Goal: Task Accomplishment & Management: Use online tool/utility

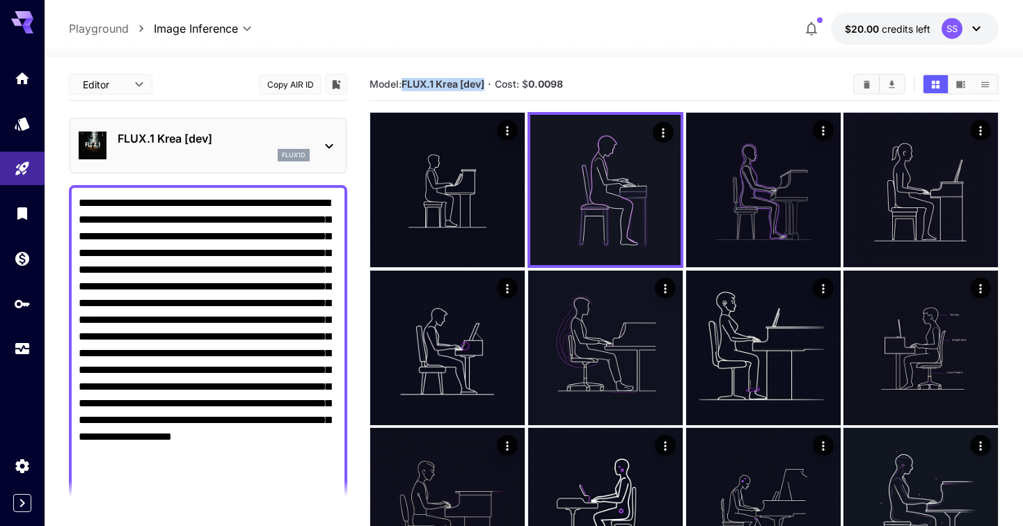
click at [607, 77] on section "Model: FLUX.1 Krea [dev] · Cost: $ 0.0098" at bounding box center [605, 84] width 472 height 17
click at [284, 80] on button "Copy AIR ID" at bounding box center [290, 84] width 63 height 20
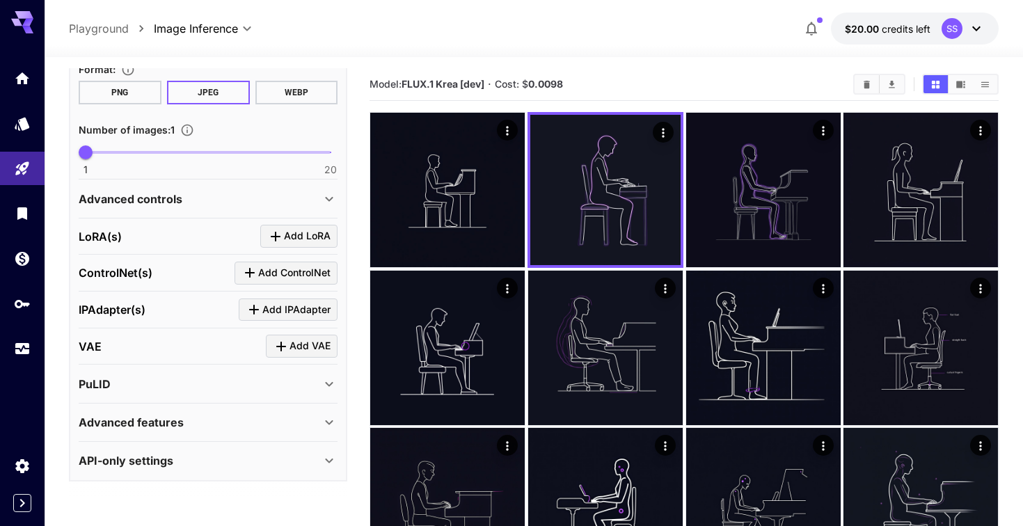
click at [293, 454] on div "API-only settings" at bounding box center [200, 460] width 242 height 17
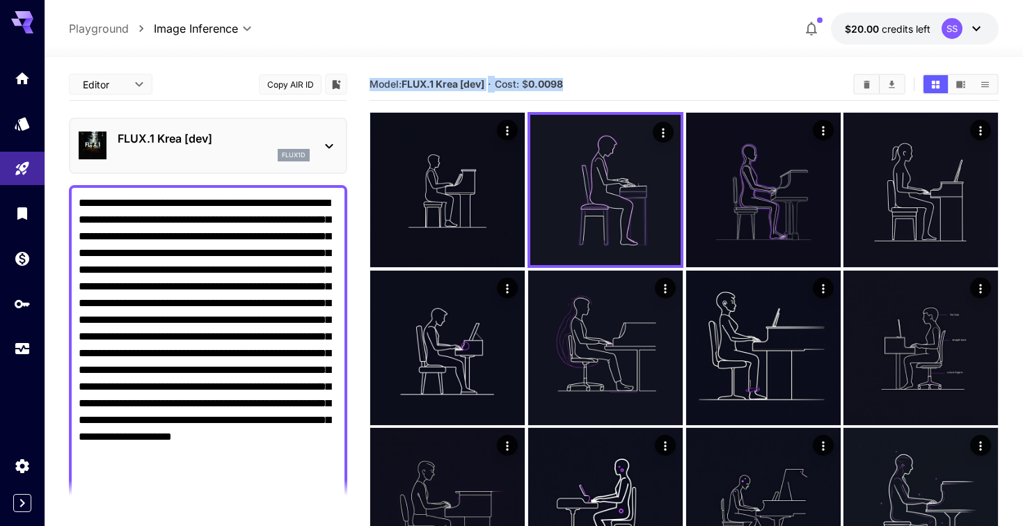
drag, startPoint x: 372, startPoint y: 83, endPoint x: 603, endPoint y: 81, distance: 230.3
click at [603, 81] on section "Model: FLUX.1 Krea [dev] · Cost: $ 0.0098" at bounding box center [605, 84] width 472 height 17
copy section "Model: FLUX.1 Krea [dev] · Cost: $ 0.0098"
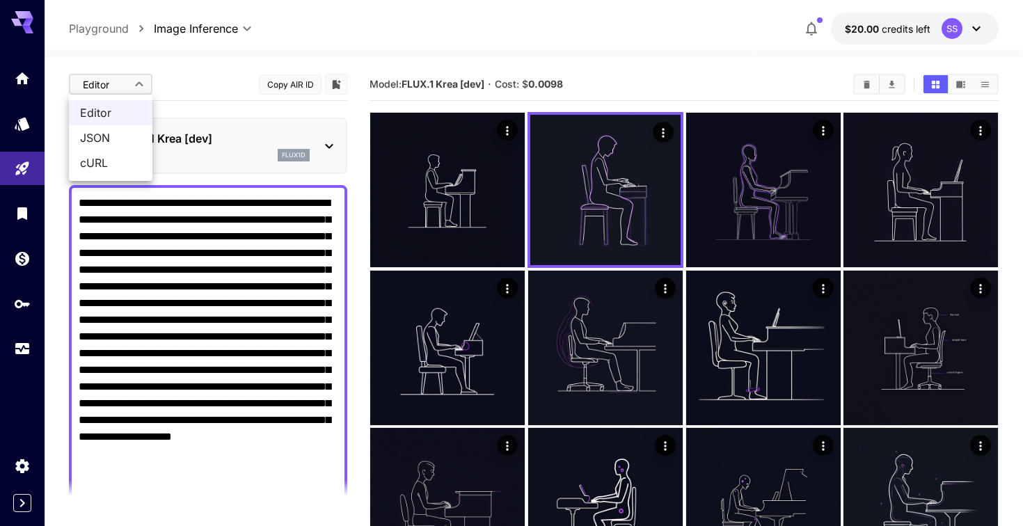
click at [130, 136] on span "JSON" at bounding box center [110, 137] width 61 height 17
type input "****"
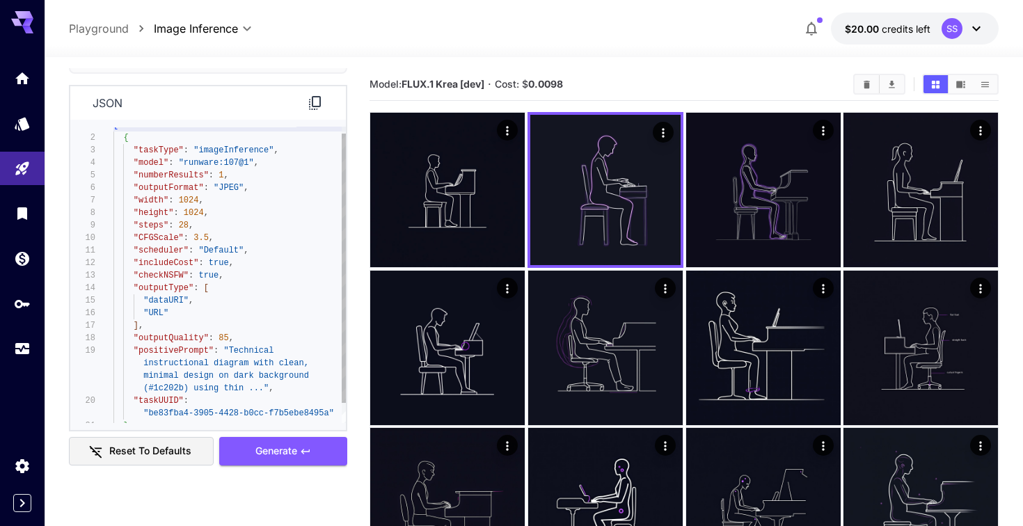
scroll to position [119, 0]
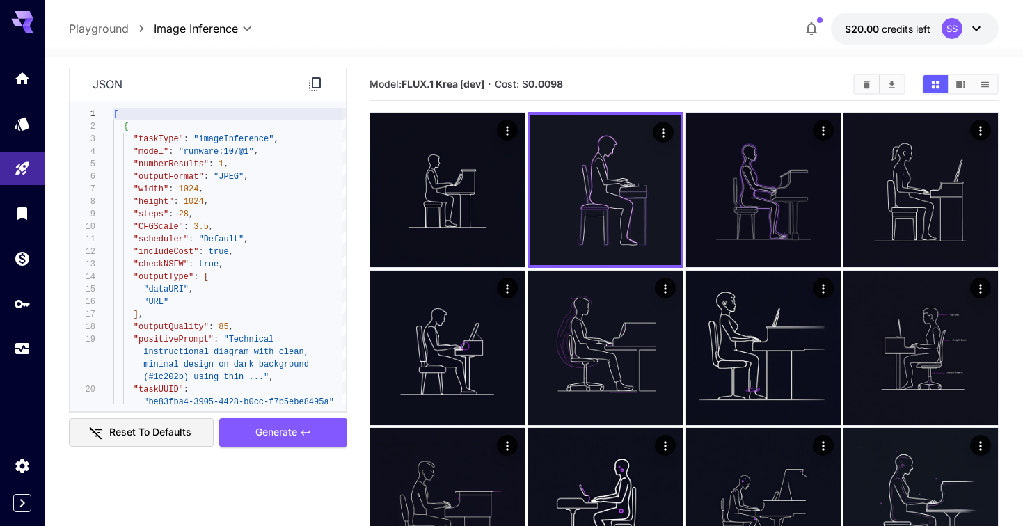
click at [314, 85] on icon at bounding box center [315, 84] width 17 height 17
click at [29, 350] on icon "Usage" at bounding box center [24, 346] width 14 height 7
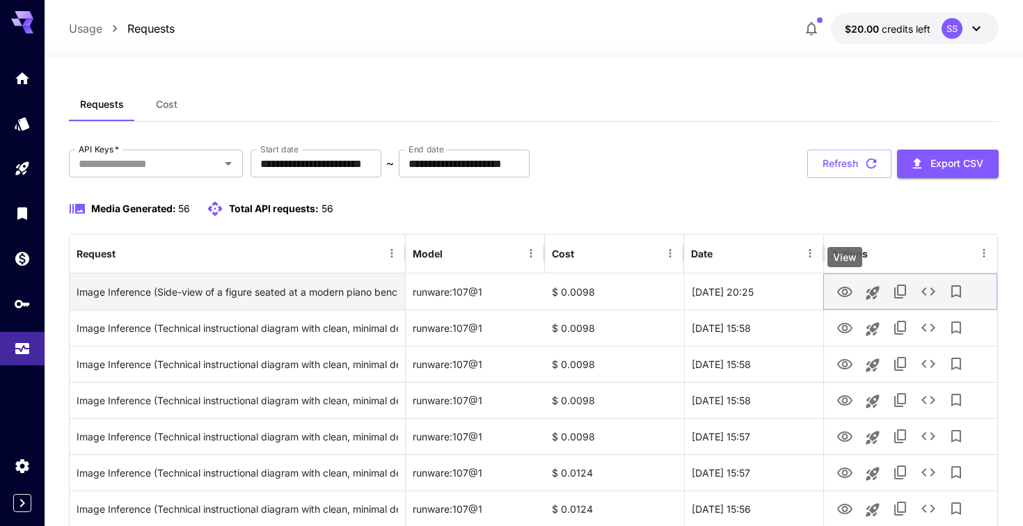
click at [846, 294] on icon "View" at bounding box center [844, 292] width 15 height 10
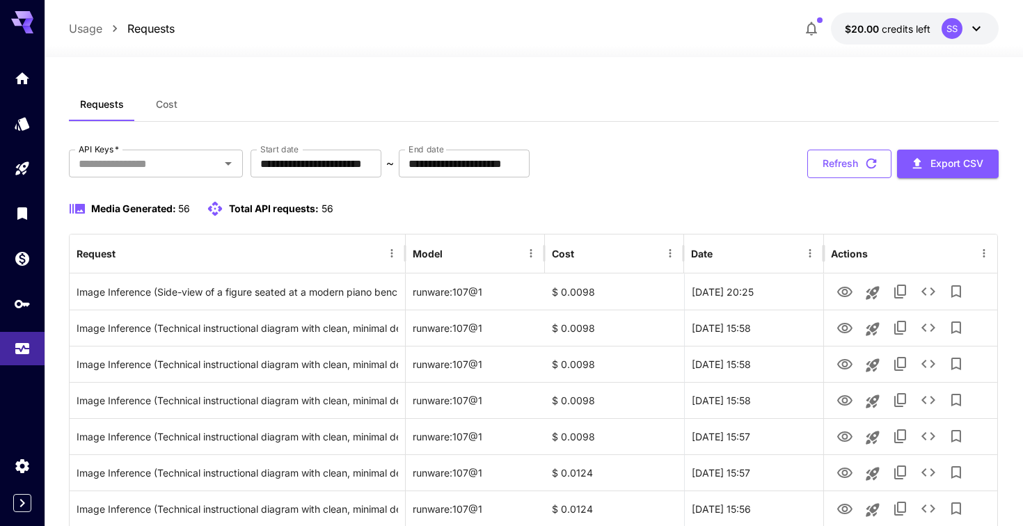
click at [841, 167] on button "Refresh" at bounding box center [849, 164] width 84 height 29
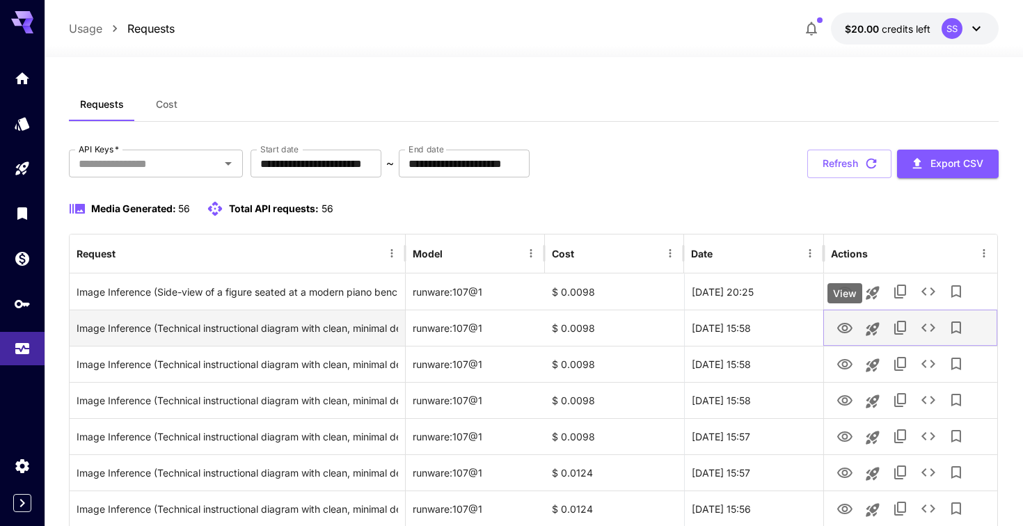
click at [847, 329] on icon "View" at bounding box center [844, 328] width 15 height 10
